Goal: Check status: Check status

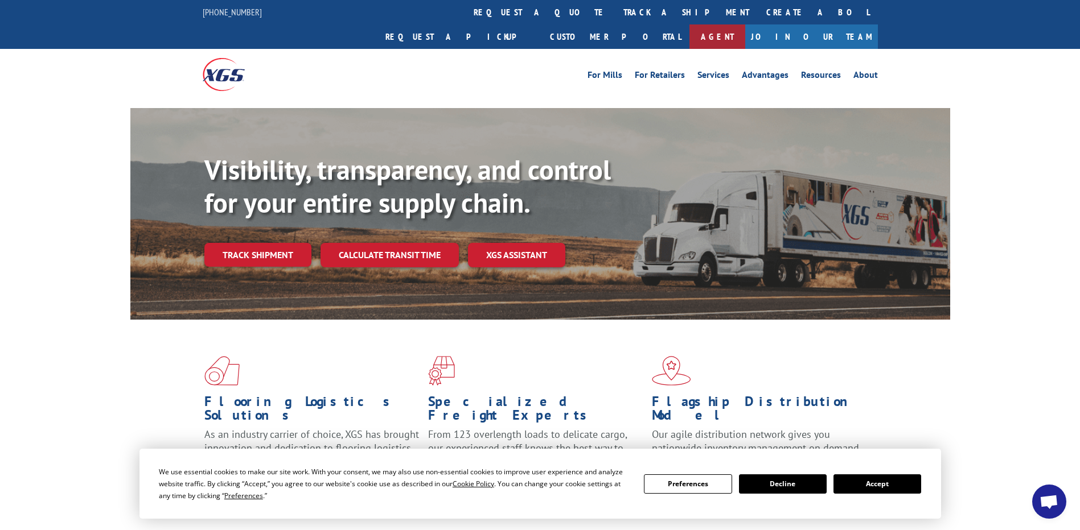
click at [745, 24] on link "Agent" at bounding box center [717, 36] width 56 height 24
click at [269, 243] on link "Track shipment" at bounding box center [257, 255] width 107 height 24
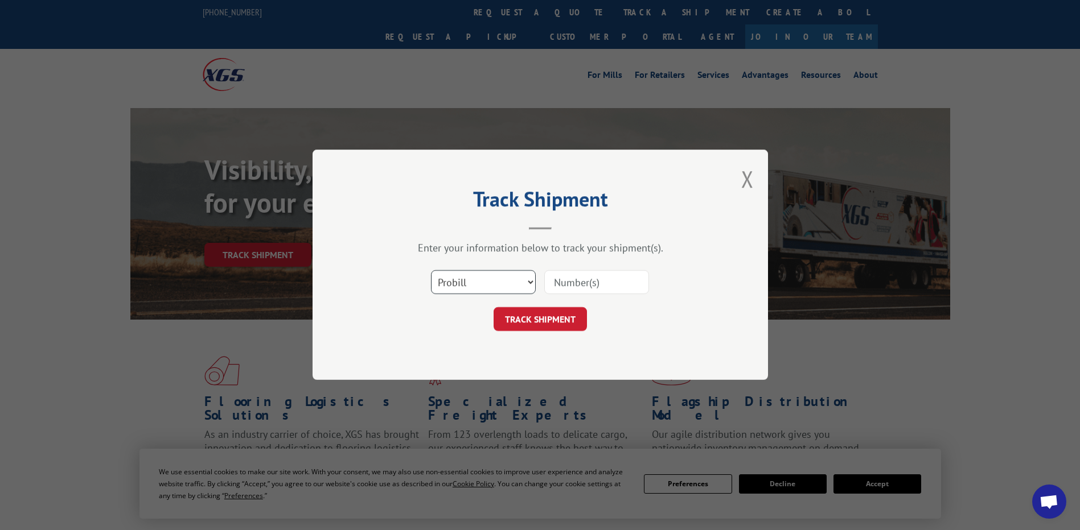
click at [527, 281] on select "Select category... Probill BOL PO" at bounding box center [483, 283] width 105 height 24
click at [431, 271] on select "Select category... Probill BOL PO" at bounding box center [483, 283] width 105 height 24
click at [529, 281] on select "Select category... Probill BOL PO" at bounding box center [483, 283] width 105 height 24
select select "po"
click at [431, 271] on select "Select category... Probill BOL PO" at bounding box center [483, 283] width 105 height 24
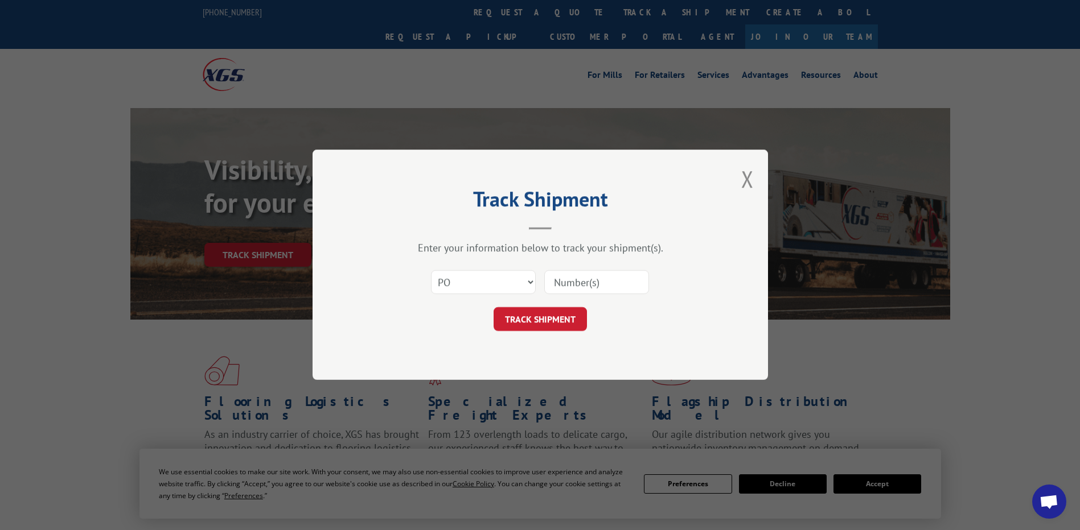
click at [573, 281] on input at bounding box center [596, 283] width 105 height 24
paste input "65472"
type input "65472"
click at [537, 317] on button "TRACK SHIPMENT" at bounding box center [539, 320] width 93 height 24
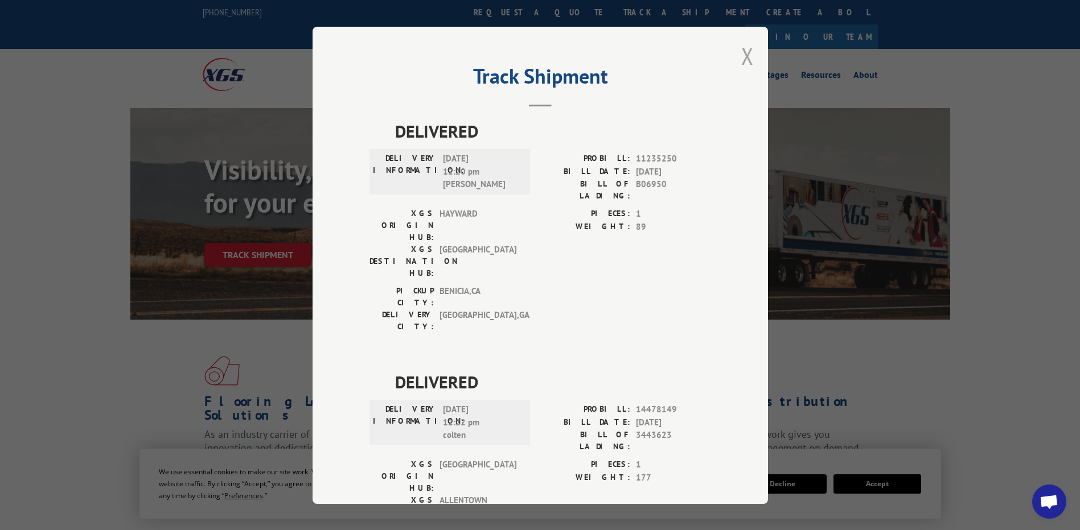
click at [744, 57] on button "Close modal" at bounding box center [747, 56] width 13 height 30
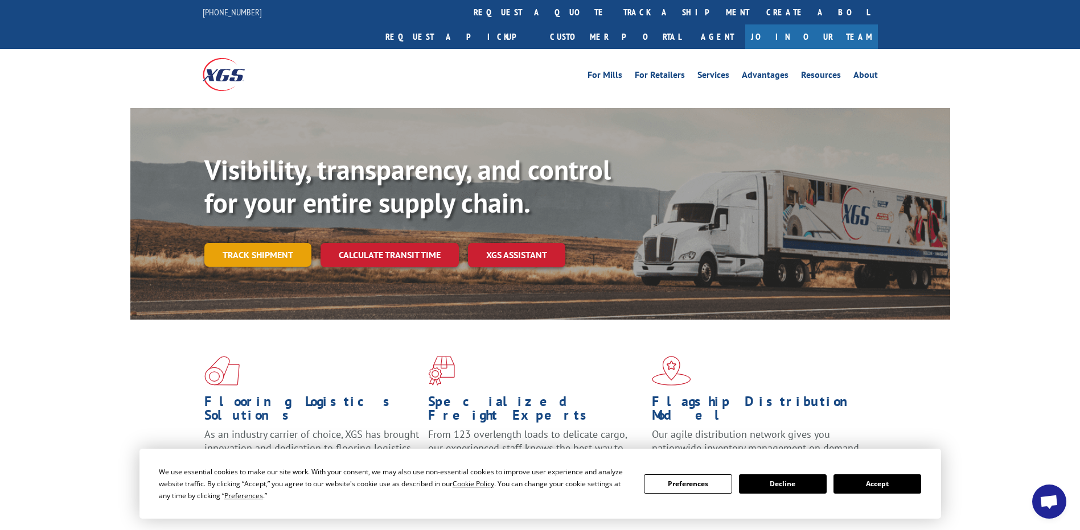
click at [262, 243] on link "Track shipment" at bounding box center [257, 255] width 107 height 24
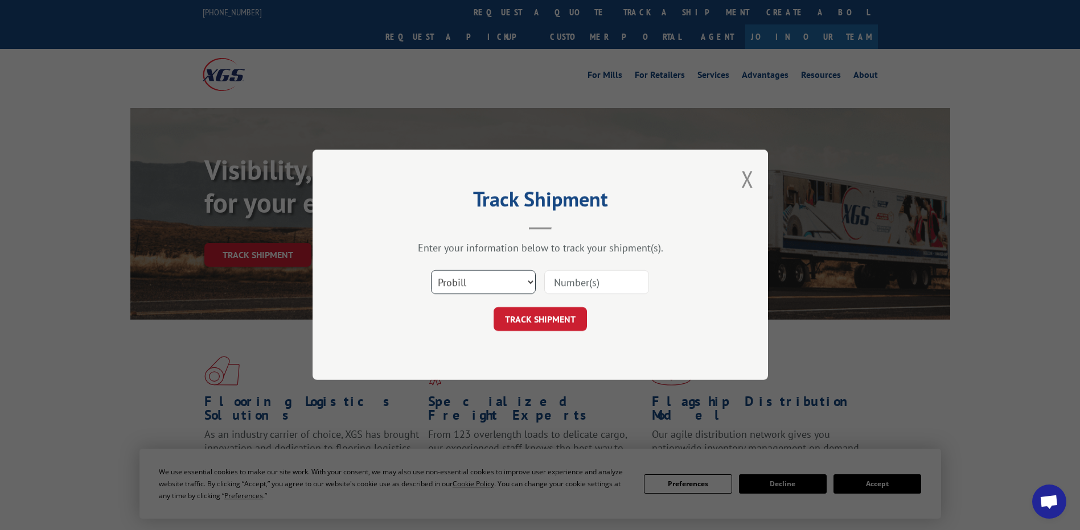
click at [529, 282] on select "Select category... Probill BOL PO" at bounding box center [483, 283] width 105 height 24
select select "bol"
click at [431, 271] on select "Select category... Probill BOL PO" at bounding box center [483, 283] width 105 height 24
click at [570, 285] on input at bounding box center [596, 283] width 105 height 24
paste input "527875478"
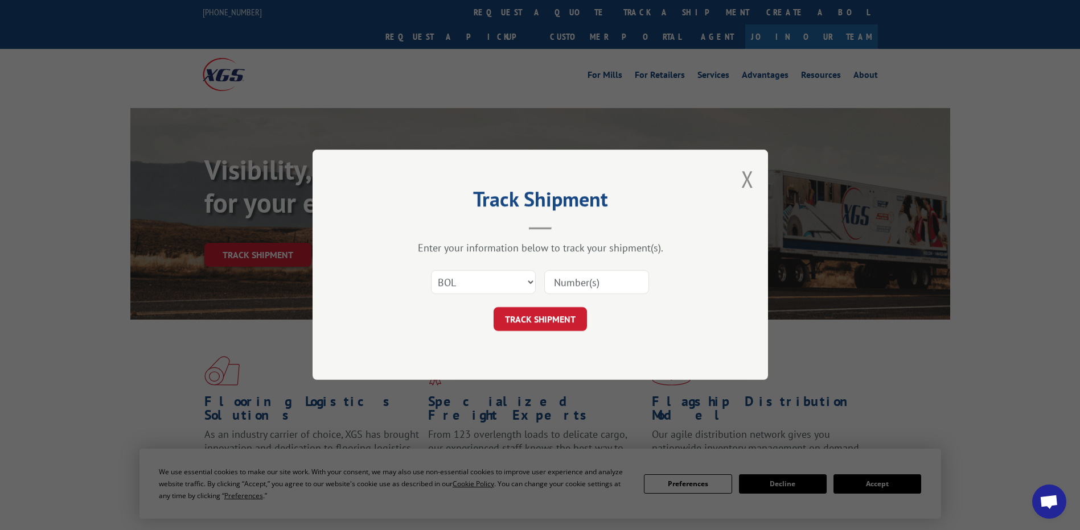
type input "527875478"
click at [546, 320] on button "TRACK SHIPMENT" at bounding box center [539, 320] width 93 height 24
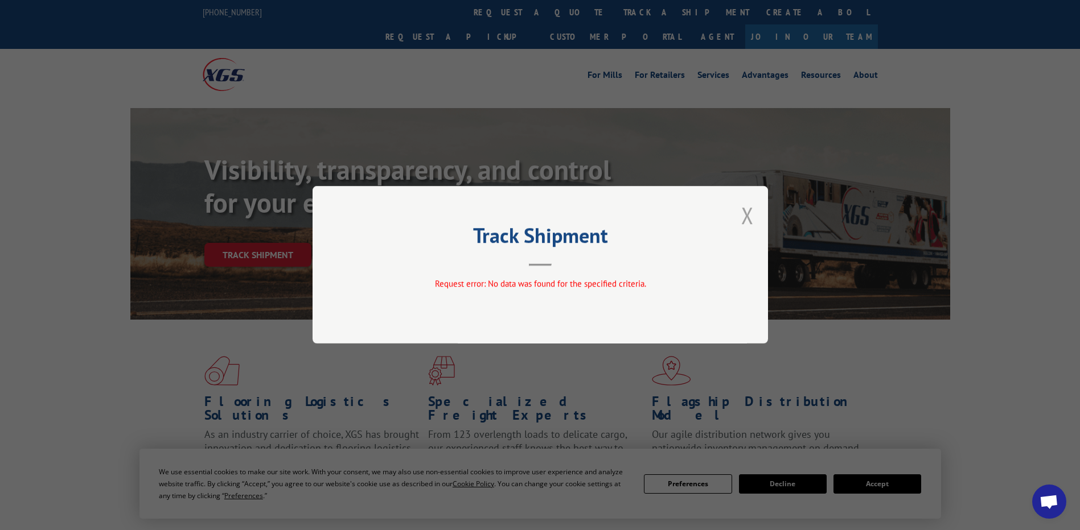
click at [749, 219] on button "Close modal" at bounding box center [747, 215] width 13 height 30
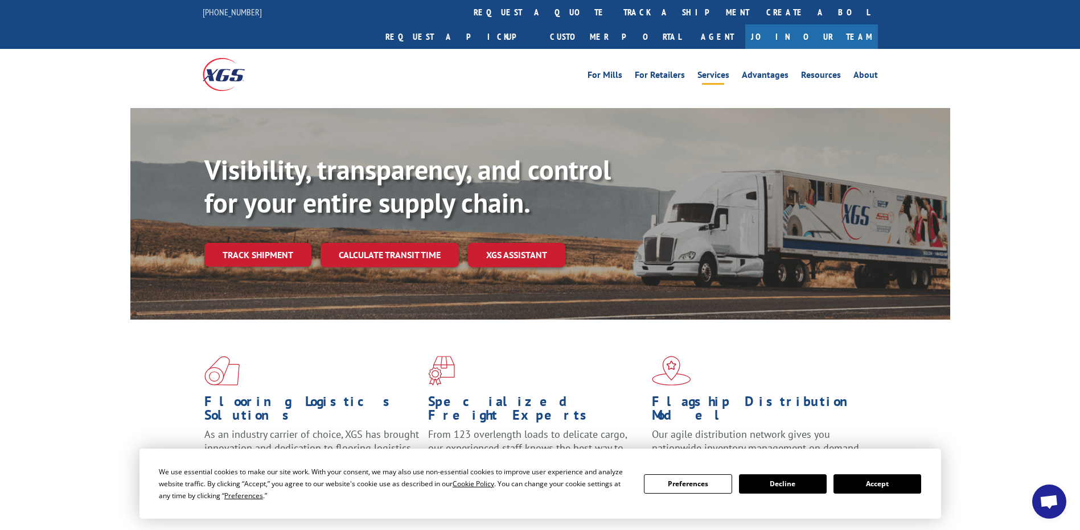
click at [719, 71] on link "Services" at bounding box center [713, 77] width 32 height 13
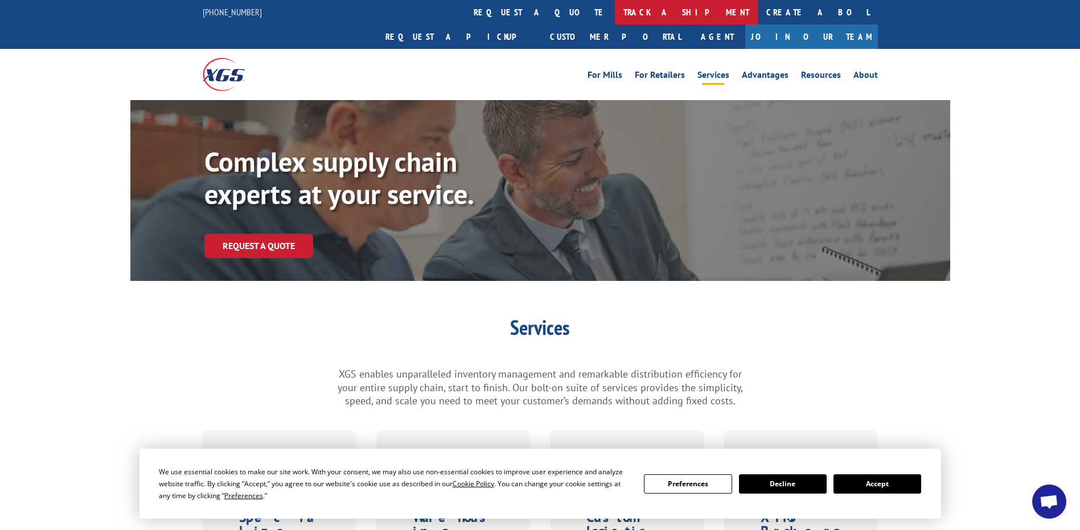
click at [615, 9] on link "track a shipment" at bounding box center [686, 12] width 143 height 24
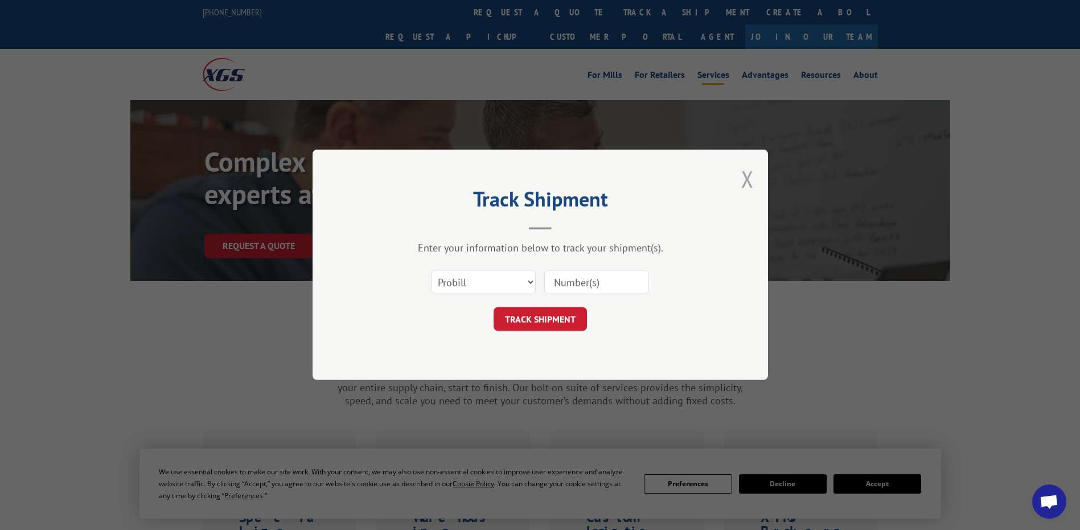
click at [744, 175] on button "Close modal" at bounding box center [747, 179] width 13 height 30
